Goal: Transaction & Acquisition: Purchase product/service

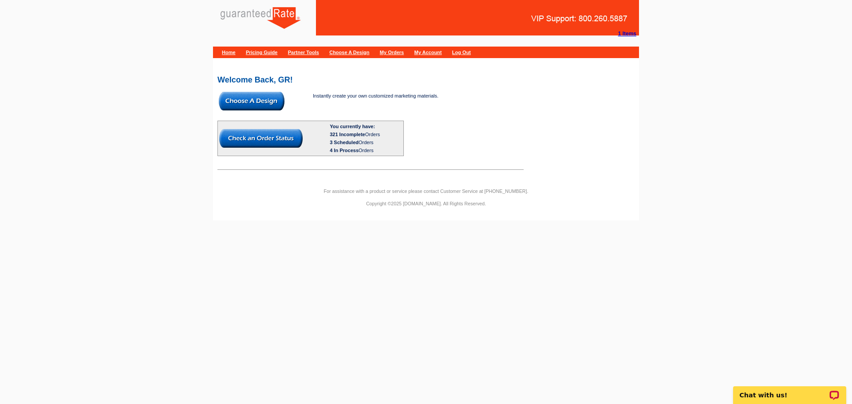
click at [275, 93] on img at bounding box center [252, 101] width 66 height 19
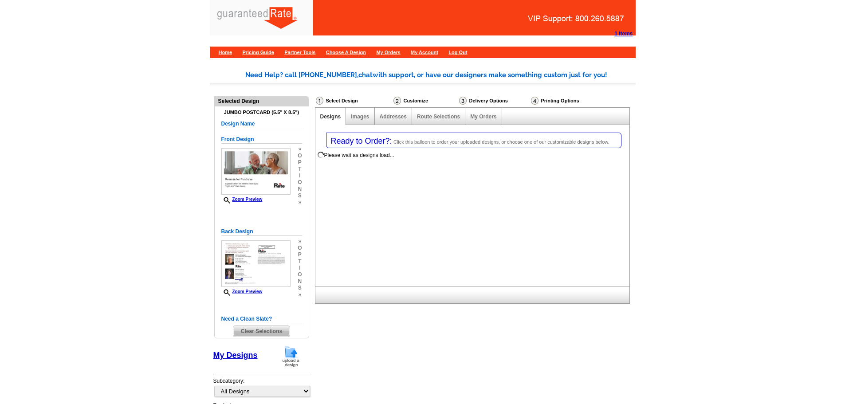
select select "1"
select select "2"
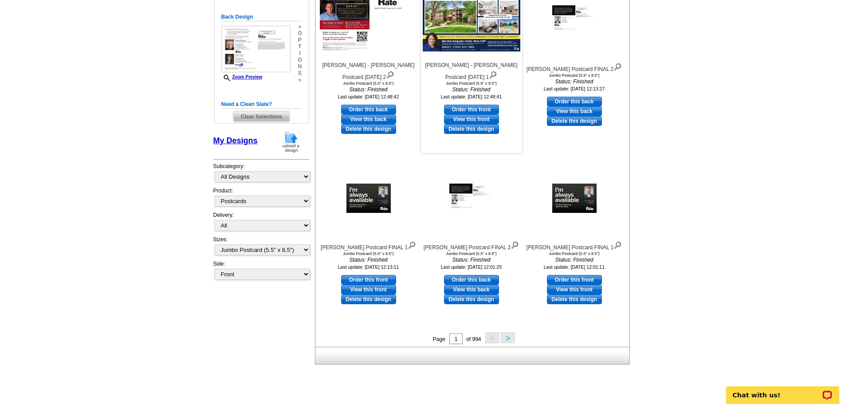
scroll to position [257, 0]
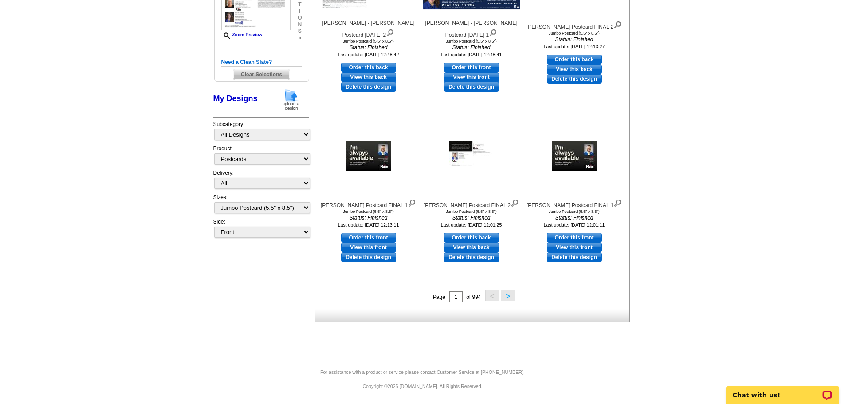
click at [507, 298] on button ">" at bounding box center [508, 295] width 14 height 11
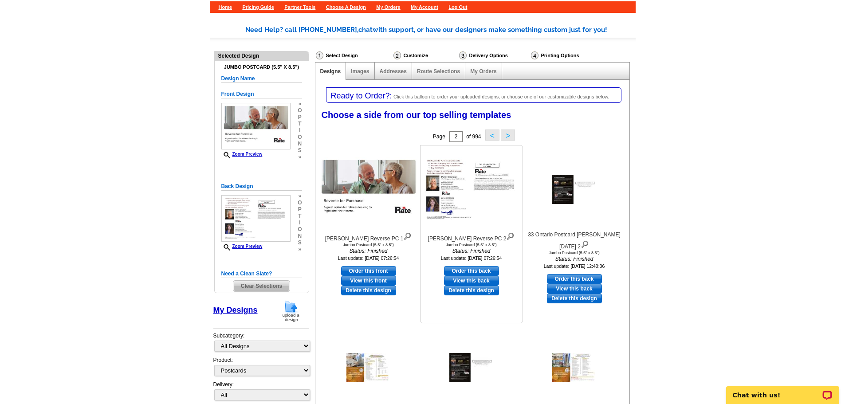
scroll to position [61, 0]
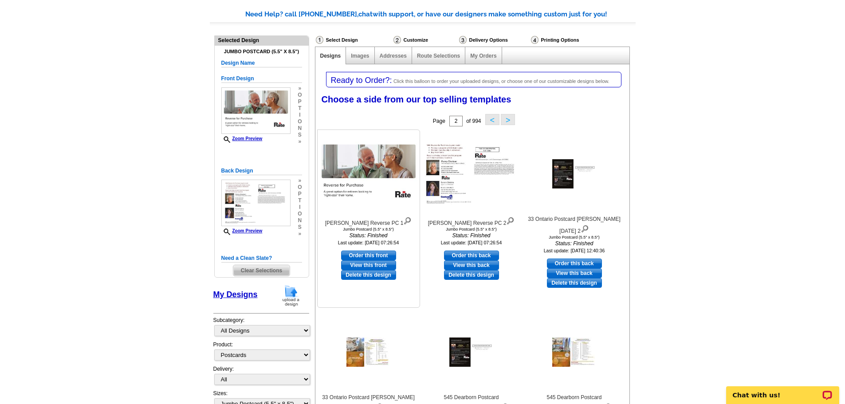
click at [384, 253] on link "Order this front" at bounding box center [368, 256] width 55 height 10
select select "back"
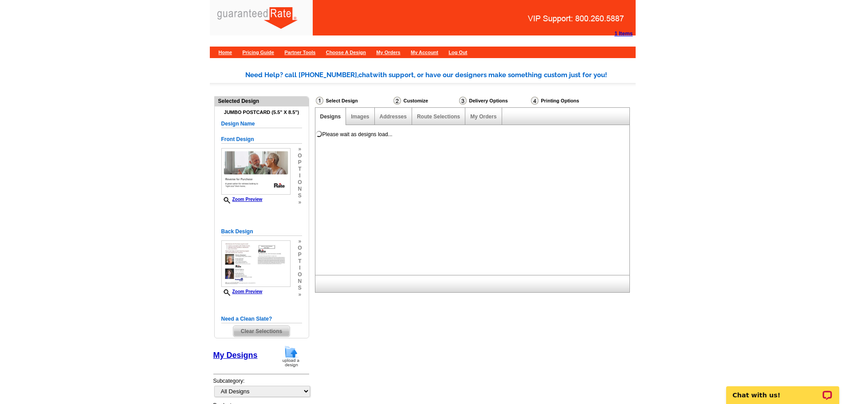
scroll to position [0, 0]
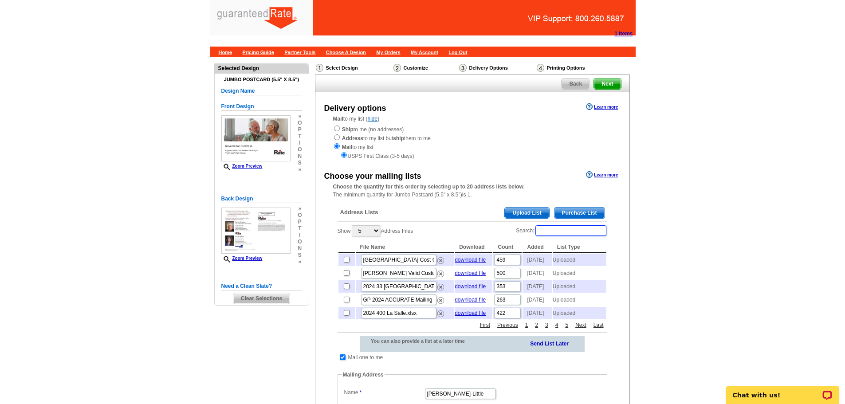
click at [586, 235] on input "Search:" at bounding box center [570, 230] width 71 height 11
click at [561, 229] on input "Search:" at bounding box center [570, 230] width 71 height 11
paste input "N53W33430 Terrrace Dr"
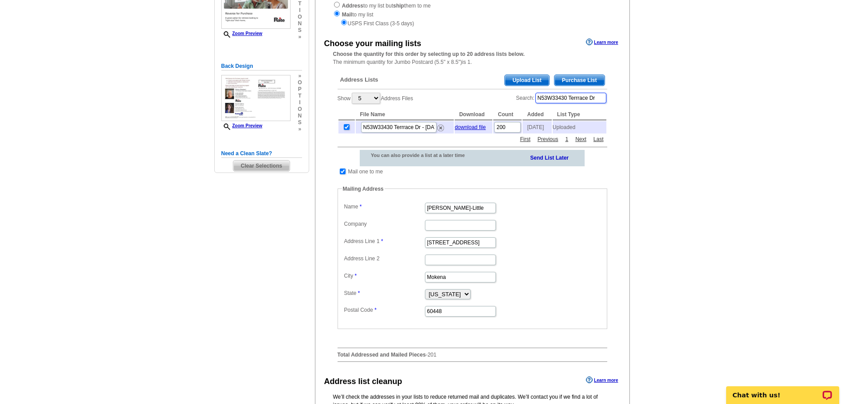
scroll to position [133, 0]
type input "N53W33430 Terrrace Dr"
drag, startPoint x: 490, startPoint y: 213, endPoint x: 384, endPoint y: 209, distance: 106.1
click at [384, 209] on dl "Label Mail-To-Me Name Maribel Salgado-Little Company Address Line 1 12408 Tahoe…" at bounding box center [472, 258] width 261 height 117
type input "Penny Charlson"
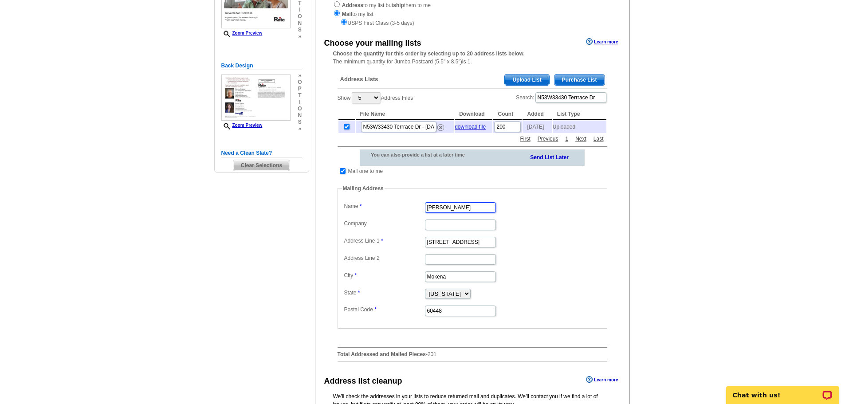
scroll to position [0, 0]
drag, startPoint x: 480, startPoint y: 246, endPoint x: 486, endPoint y: 246, distance: 6.7
click at [480, 246] on input "12408 Tahoe Lane" at bounding box center [460, 242] width 71 height 11
drag, startPoint x: 486, startPoint y: 246, endPoint x: 379, endPoint y: 245, distance: 106.9
click at [379, 245] on dl "Label Mail-To-Me Name Penny Charlson Company Address Line 1 12408 Tahoe Lane Ad…" at bounding box center [472, 258] width 261 height 117
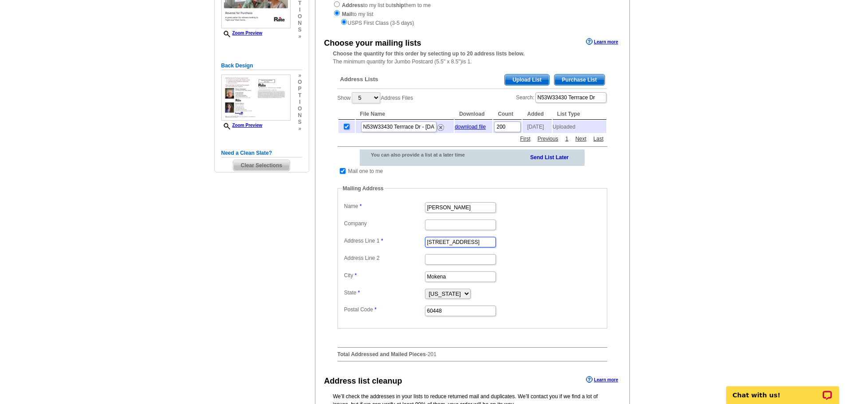
paste input "o 920 N Douglas Drive"
click at [439, 242] on input "o 920 N Douglas Drive" at bounding box center [460, 242] width 71 height 11
type input "920 N Douglas Drive"
drag, startPoint x: 452, startPoint y: 277, endPoint x: 407, endPoint y: 281, distance: 44.9
click at [407, 281] on dl "Label Mail-To-Me Name Penny Charlson Company Address Line 1 920 N Douglas Drive…" at bounding box center [472, 258] width 261 height 117
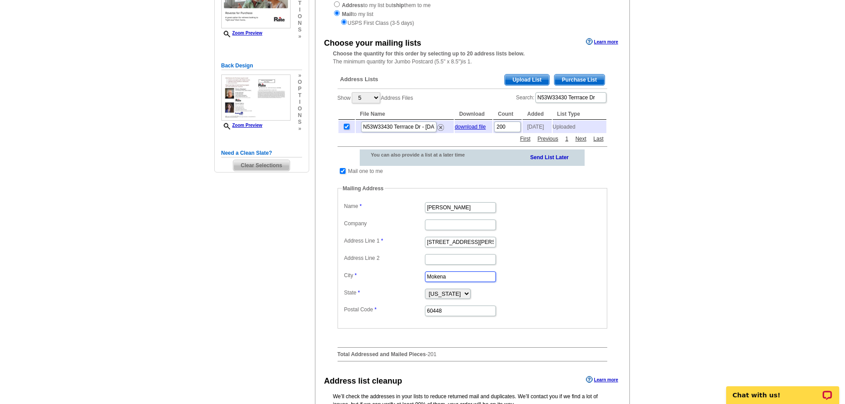
paste input "o Oconomowoc"
click at [438, 281] on input "o Oconomowoc" at bounding box center [460, 276] width 71 height 11
type input "Oconomowoc"
click at [471, 296] on select "Alabama Alaska Arizona Arkansas California Colorado Connecticut District of Col…" at bounding box center [448, 294] width 46 height 10
select select "WI"
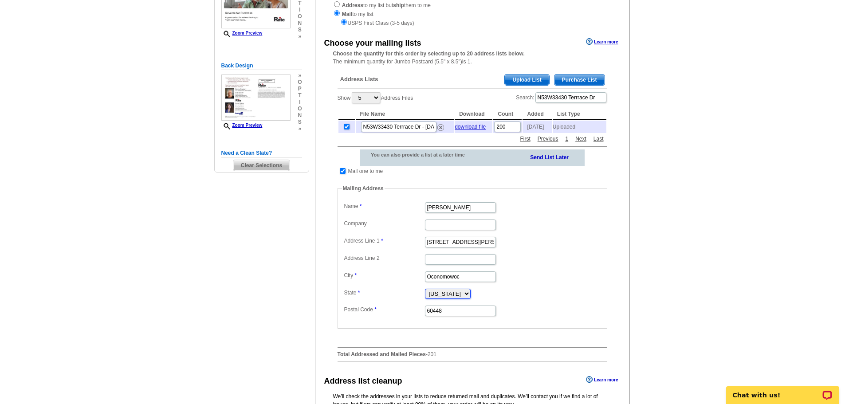
click at [425, 292] on select "Alabama Alaska Arizona Arkansas California Colorado Connecticut District of Col…" at bounding box center [448, 294] width 46 height 10
drag, startPoint x: 464, startPoint y: 307, endPoint x: 466, endPoint y: 314, distance: 7.9
click at [464, 308] on dd "60448" at bounding box center [472, 310] width 261 height 14
click at [466, 314] on input "60448" at bounding box center [460, 311] width 71 height 11
click at [374, 309] on dl "Label Mail-To-Me Name Penny Charlson Company Address Line 1 920 N Douglas Drive…" at bounding box center [472, 258] width 261 height 117
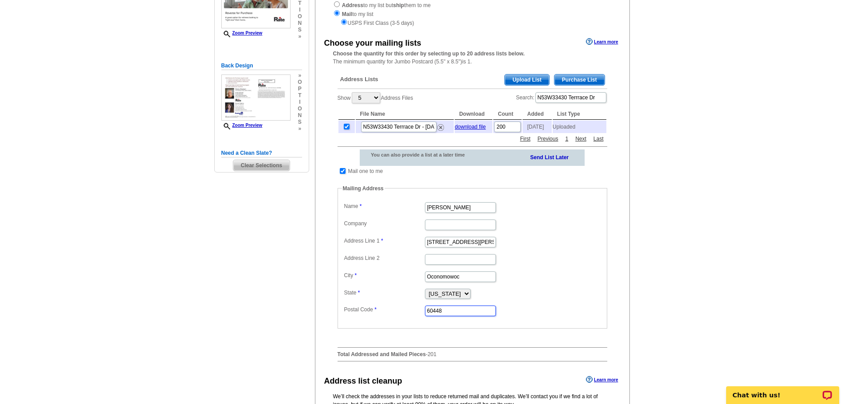
paste input "53066"
type input "53066"
click at [608, 252] on div "Address Lists Purchase List Upload List Show 5 10 25 50 100 Address Files Searc…" at bounding box center [472, 217] width 279 height 301
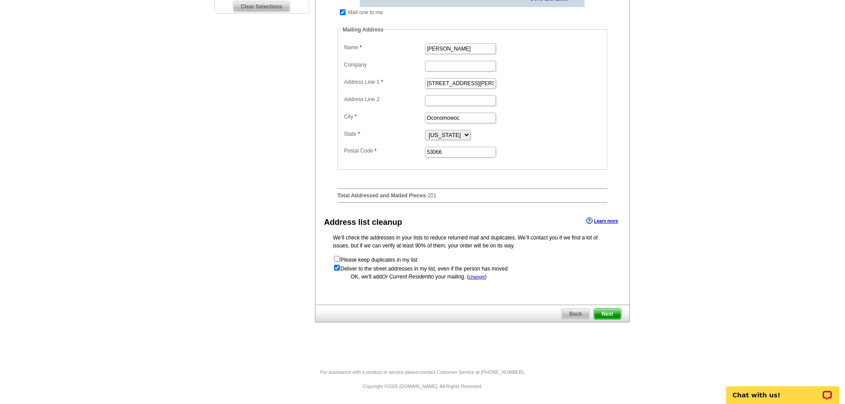
scroll to position [295, 0]
click at [617, 315] on span "Next" at bounding box center [607, 314] width 27 height 11
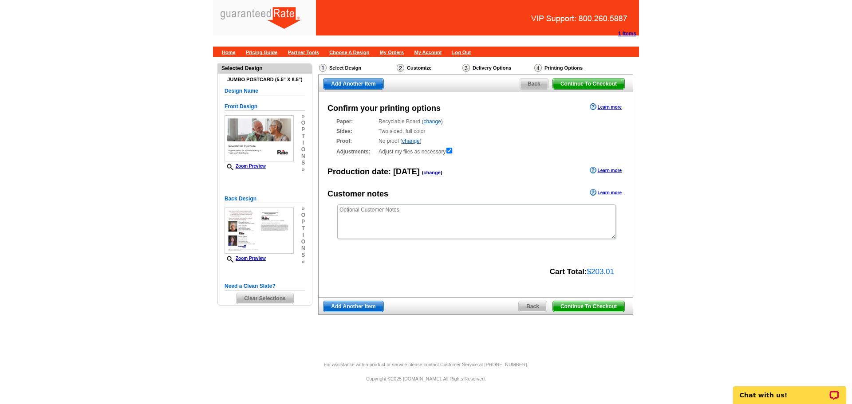
click at [608, 309] on span "Continue To Checkout" at bounding box center [588, 306] width 71 height 11
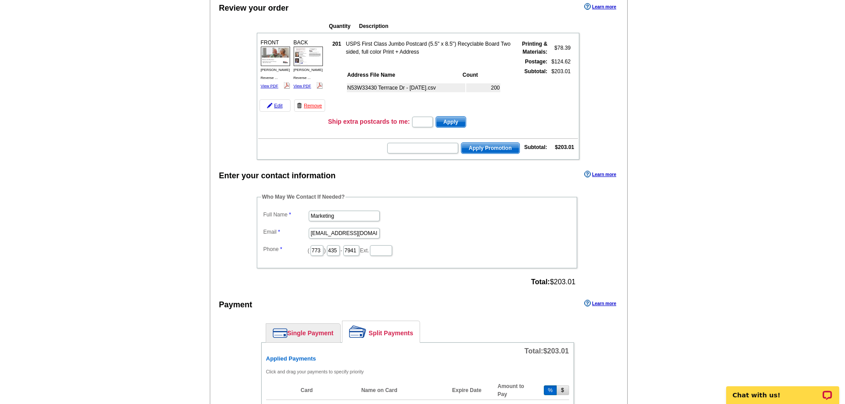
scroll to position [133, 0]
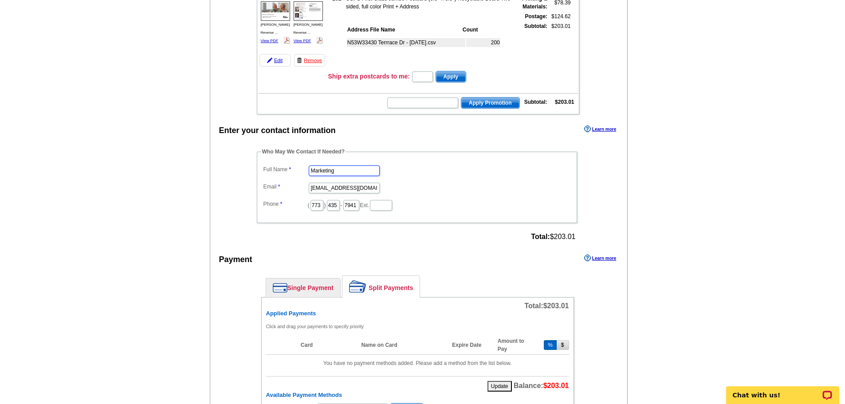
drag, startPoint x: 346, startPoint y: 168, endPoint x: 276, endPoint y: 167, distance: 70.1
click at [276, 167] on dl "Full Name Marketing Email marketing@guaranteedrate.com Phone ( 773 ) 435 - 7941…" at bounding box center [416, 187] width 311 height 48
type input "Elizabeth Schwarz"
drag, startPoint x: 311, startPoint y: 185, endPoint x: 427, endPoint y: 176, distance: 116.6
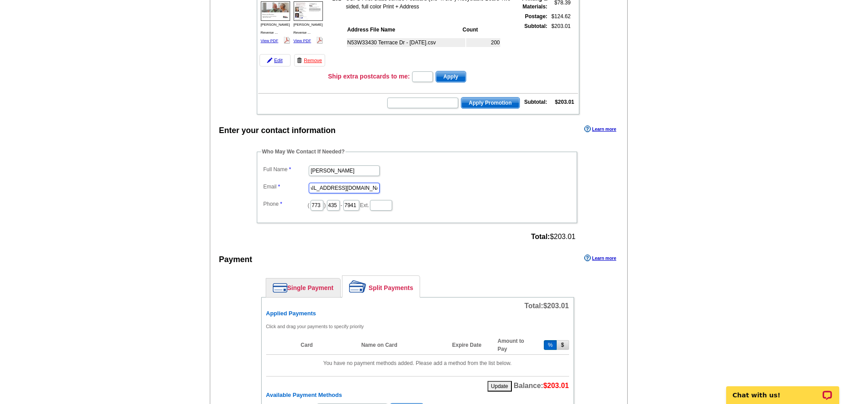
click at [427, 176] on dl "Full Name Elizabeth Schwarz Email marketing@guaranteedrate.com Phone ( 773 ) 43…" at bounding box center [416, 187] width 311 height 48
type input "elizabeth.schwarz@rate.com"
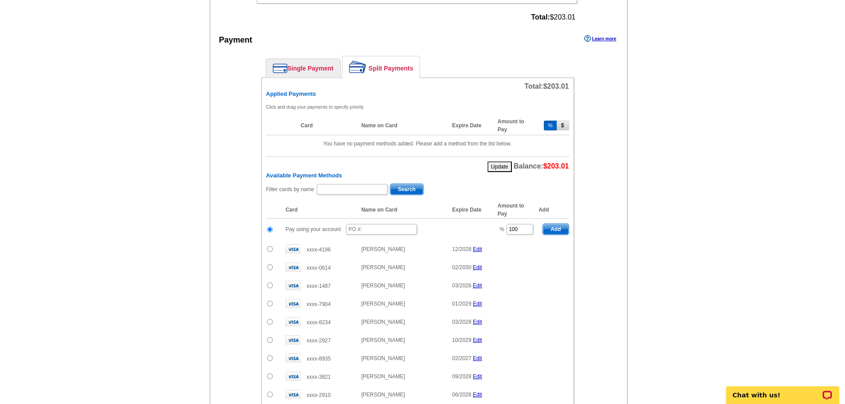
scroll to position [355, 0]
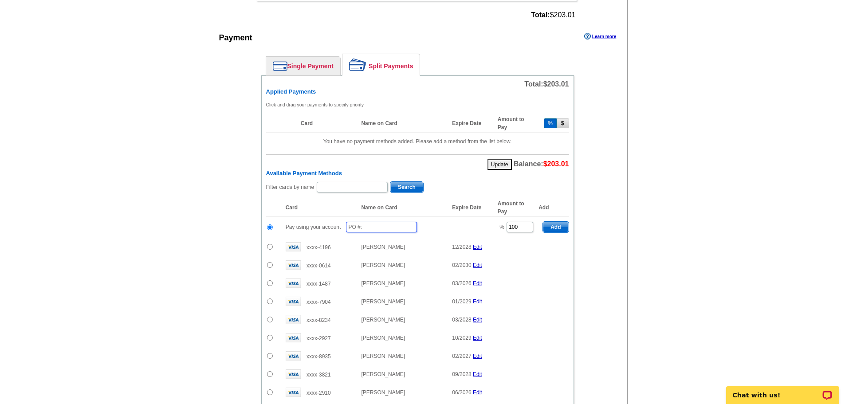
click at [378, 225] on input "text" at bounding box center [381, 227] width 71 height 11
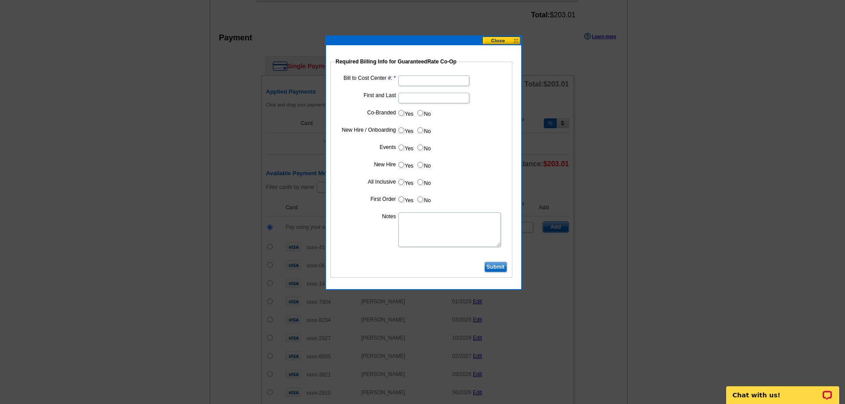
type input "081425_es_315"
click at [424, 78] on input "Bill to Cost Center #:" at bounding box center [433, 80] width 71 height 11
type input "5050"
click at [420, 98] on input "First and Last" at bounding box center [433, 98] width 71 height 11
type input "Penny Charlson"
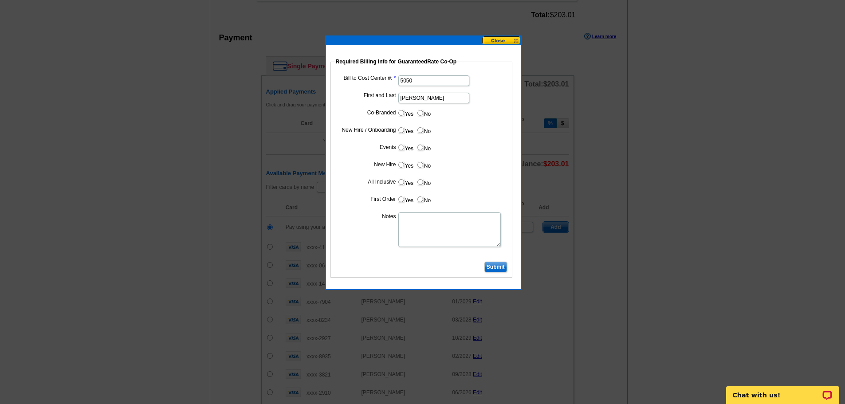
click at [401, 112] on input "Yes" at bounding box center [401, 113] width 6 height 6
radio input "true"
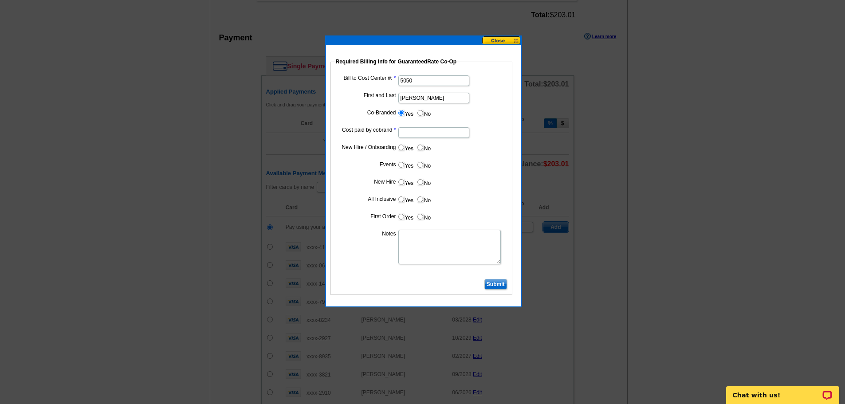
click at [415, 129] on input "Cost paid by cobrand" at bounding box center [433, 132] width 71 height 11
type input "70%"
click at [422, 148] on input "No" at bounding box center [420, 148] width 6 height 6
radio input "true"
click at [426, 164] on label "No" at bounding box center [424, 165] width 14 height 10
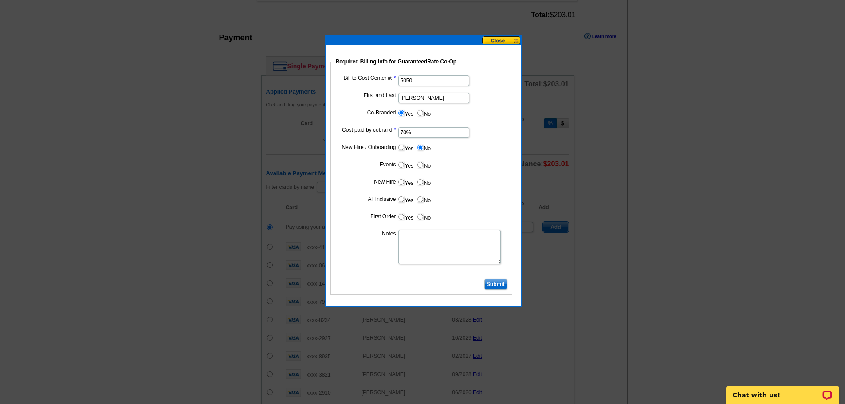
click at [423, 164] on input "No" at bounding box center [420, 165] width 6 height 6
radio input "true"
click at [426, 178] on label "No" at bounding box center [424, 182] width 14 height 10
click at [423, 179] on input "No" at bounding box center [420, 182] width 6 height 6
radio input "true"
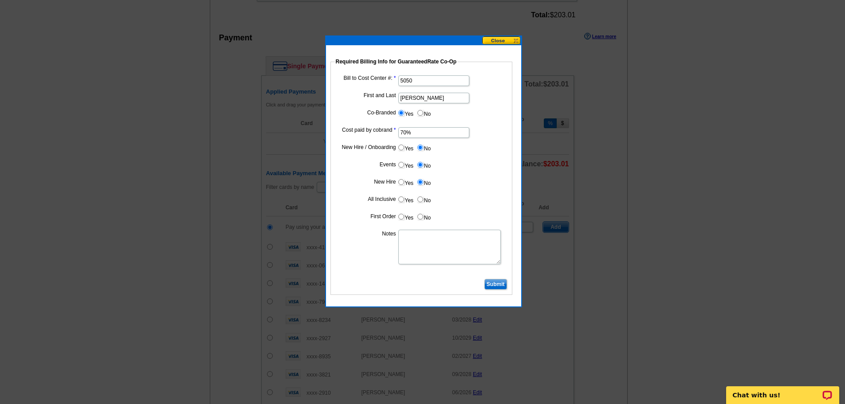
click at [426, 199] on label "No" at bounding box center [424, 199] width 14 height 10
click at [423, 199] on input "No" at bounding box center [420, 200] width 6 height 6
radio input "true"
click at [426, 216] on label "No" at bounding box center [424, 217] width 14 height 10
click at [423, 216] on input "No" at bounding box center [420, 217] width 6 height 6
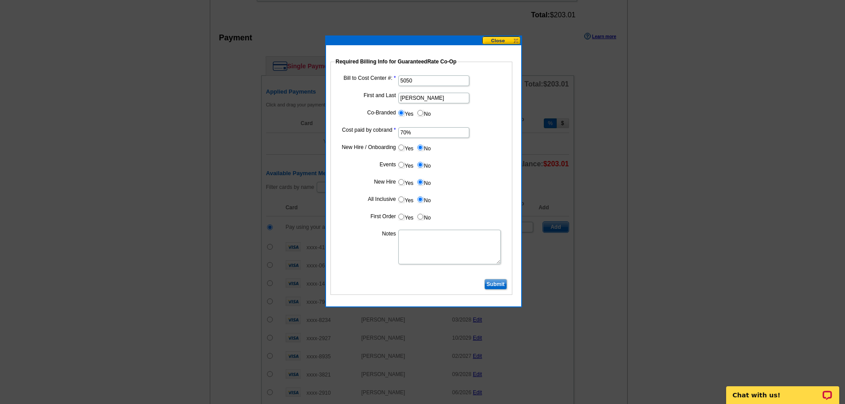
radio input "true"
click at [432, 247] on textarea "Notes" at bounding box center [449, 247] width 102 height 35
type textarea "Bill 70% to cost center 5050"
click at [504, 286] on input "Submit" at bounding box center [495, 284] width 23 height 11
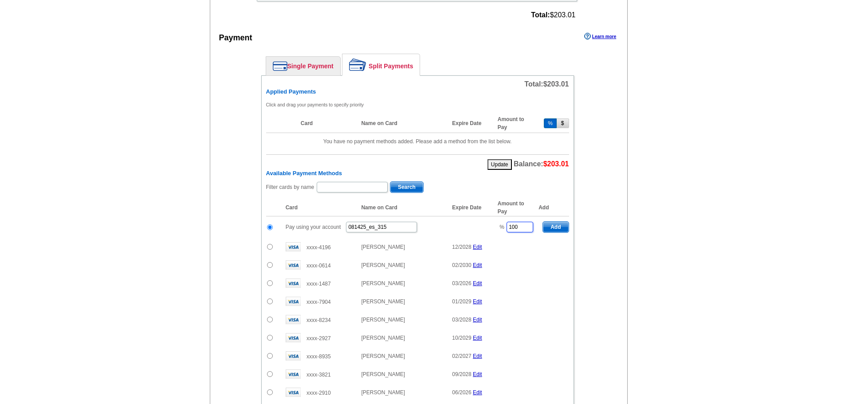
drag, startPoint x: 527, startPoint y: 227, endPoint x: 497, endPoint y: 226, distance: 30.2
click at [497, 226] on td "% 100" at bounding box center [515, 227] width 45 height 22
click at [559, 224] on span "Add" at bounding box center [555, 227] width 25 height 11
type input "100"
radio input "false"
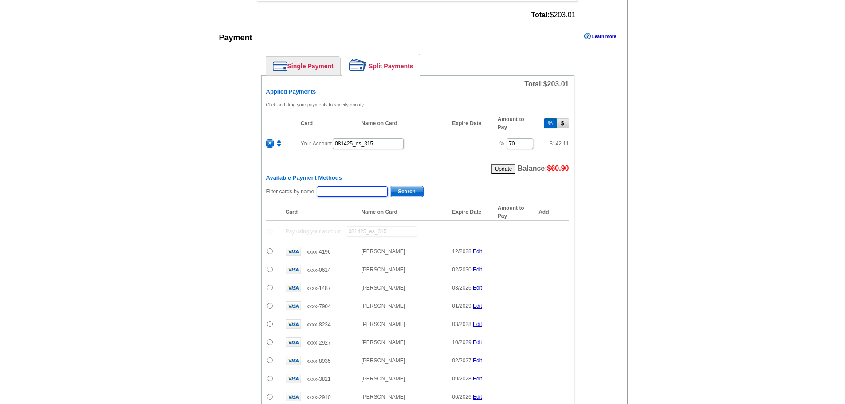
click at [348, 192] on input "text" at bounding box center [352, 191] width 71 height 11
type input "susan"
click at [391, 191] on span "Search" at bounding box center [406, 191] width 33 height 11
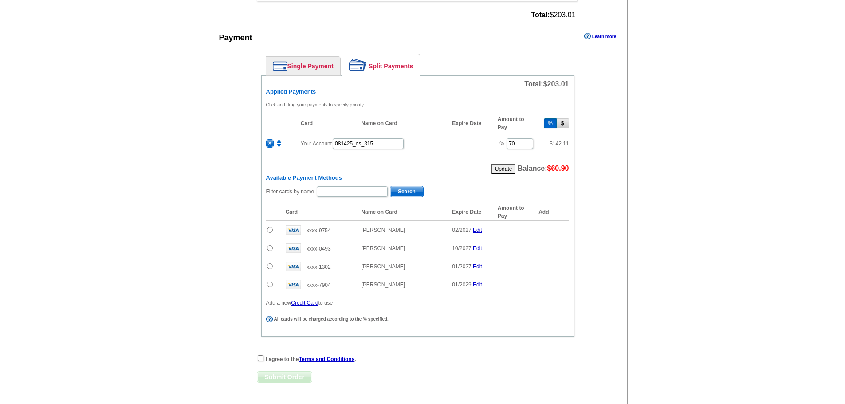
click at [270, 249] on input "radio" at bounding box center [270, 248] width 6 height 6
click at [556, 251] on span "Add" at bounding box center [555, 249] width 25 height 11
radio input "false"
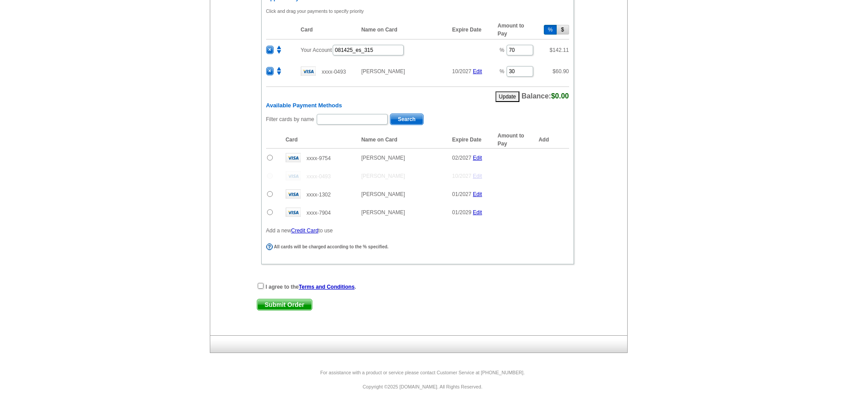
scroll to position [449, 0]
click at [258, 287] on input "checkbox" at bounding box center [261, 286] width 6 height 6
checkbox input "true"
click at [290, 304] on span "Submit Order" at bounding box center [284, 304] width 55 height 11
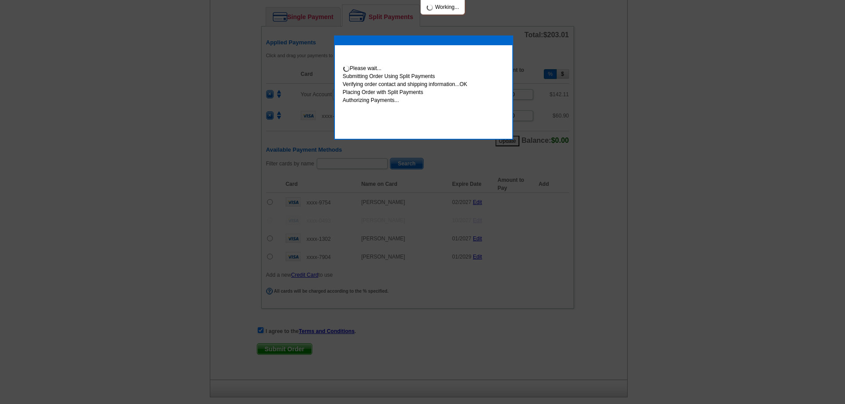
scroll to position [494, 0]
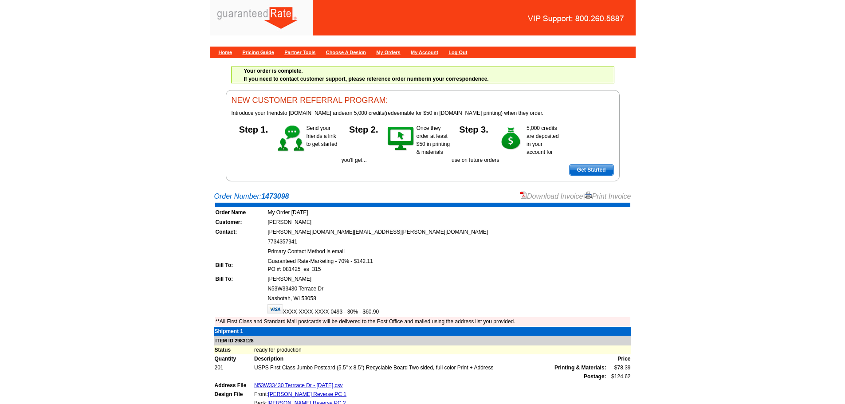
click at [556, 199] on link "Download Invoice" at bounding box center [551, 197] width 63 height 8
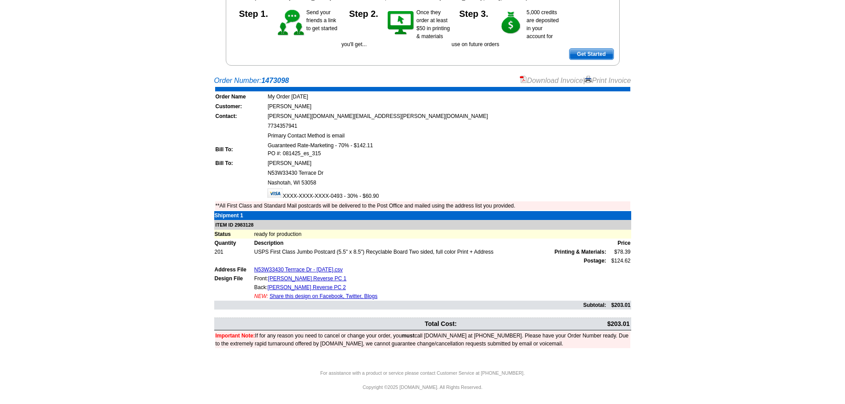
scroll to position [117, 0]
